Goal: Find contact information: Find contact information

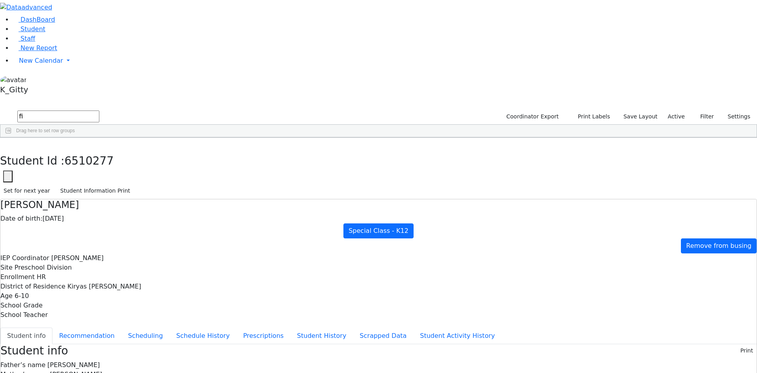
scroll to position [19, 0]
click at [4, 144] on use "button" at bounding box center [4, 144] width 0 height 0
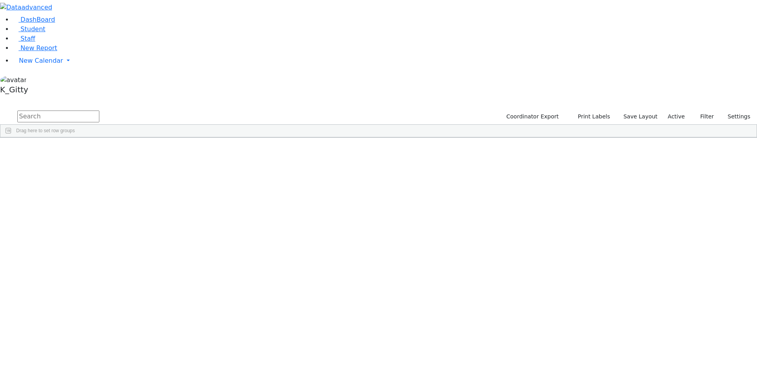
click at [99, 110] on input "text" at bounding box center [58, 116] width 82 height 12
type input "chana bie"
click at [101, 150] on div "Biener" at bounding box center [76, 155] width 50 height 11
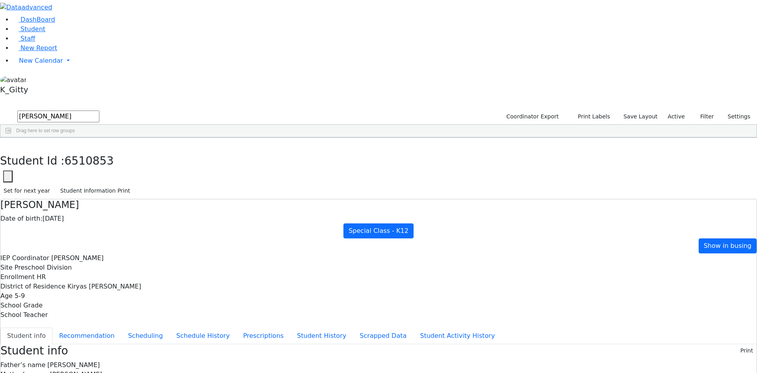
drag, startPoint x: 336, startPoint y: 131, endPoint x: 307, endPoint y: 134, distance: 29.8
copy span "141 Acres Rd."
drag, startPoint x: 457, startPoint y: 322, endPoint x: 415, endPoint y: 323, distance: 41.4
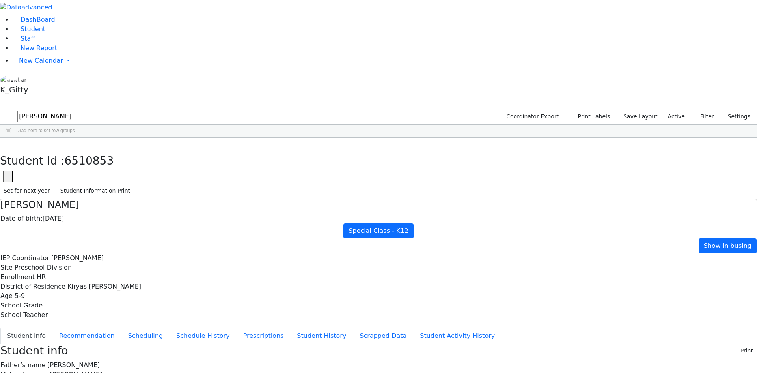
copy span "845) 799-1598"
drag, startPoint x: 457, startPoint y: 331, endPoint x: 418, endPoint y: 332, distance: 38.3
copy div "845) 492-7242"
